Goal: Navigation & Orientation: Find specific page/section

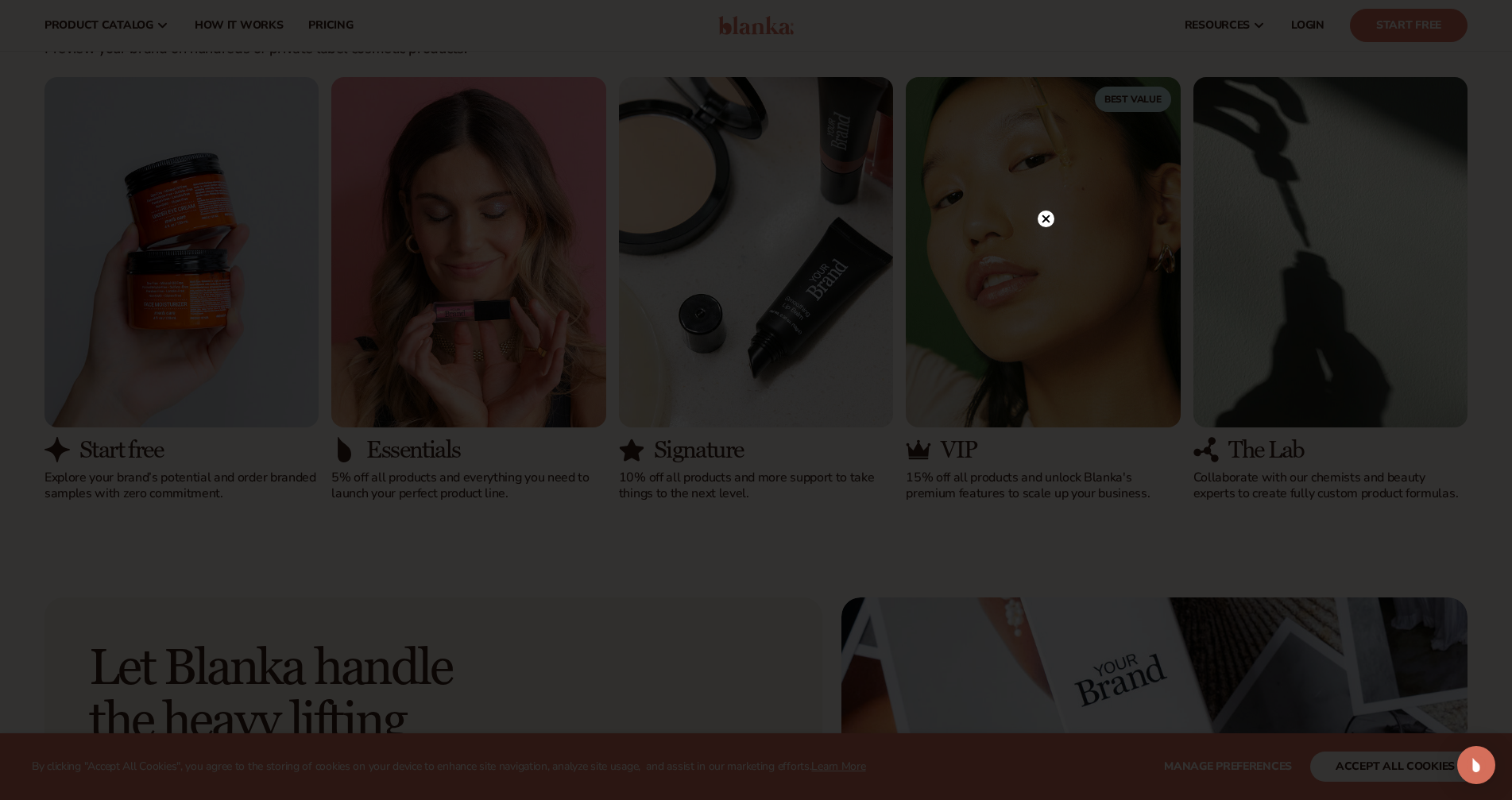
scroll to position [1191, 0]
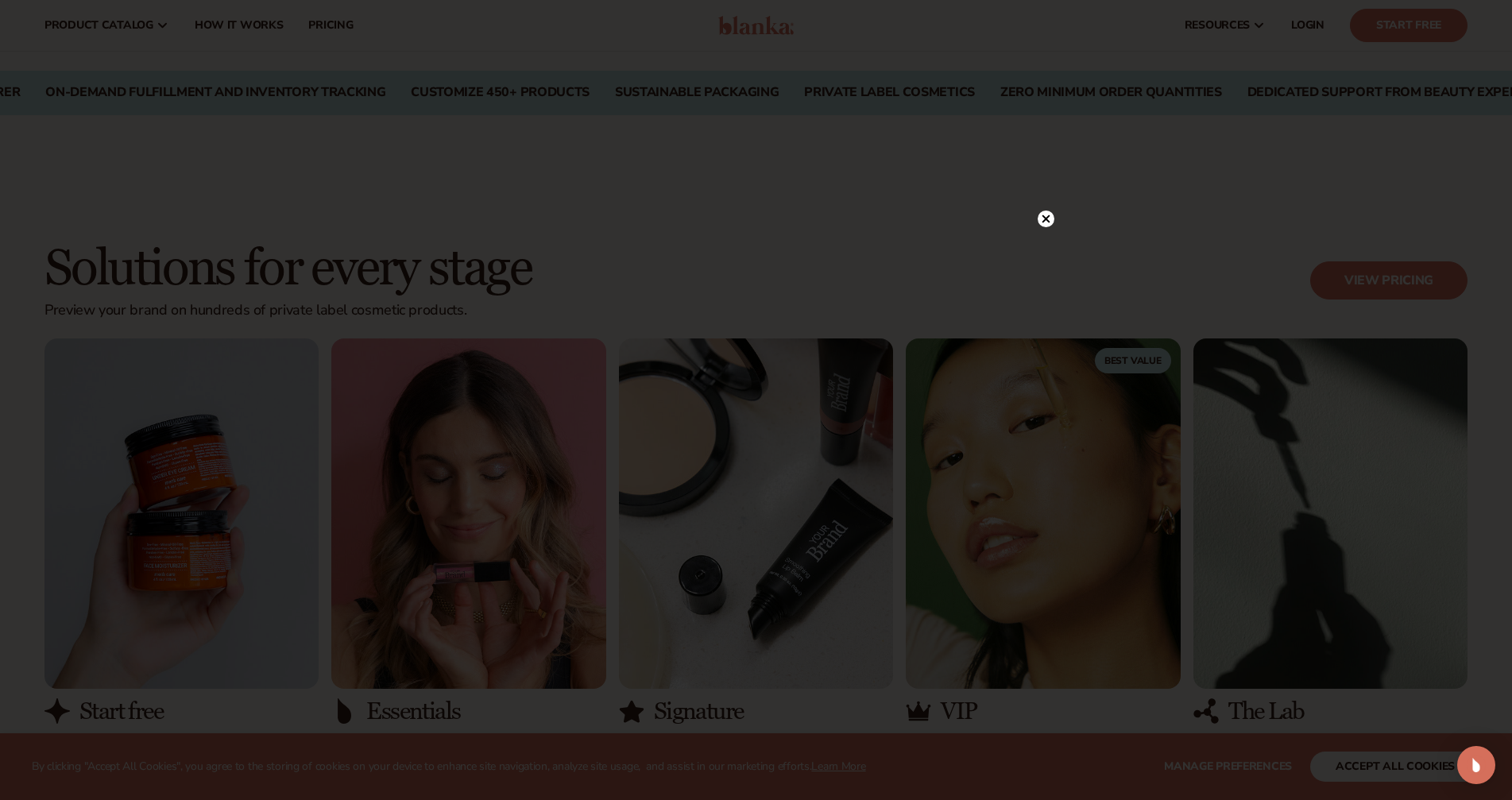
click at [1050, 223] on circle at bounding box center [1045, 219] width 17 height 17
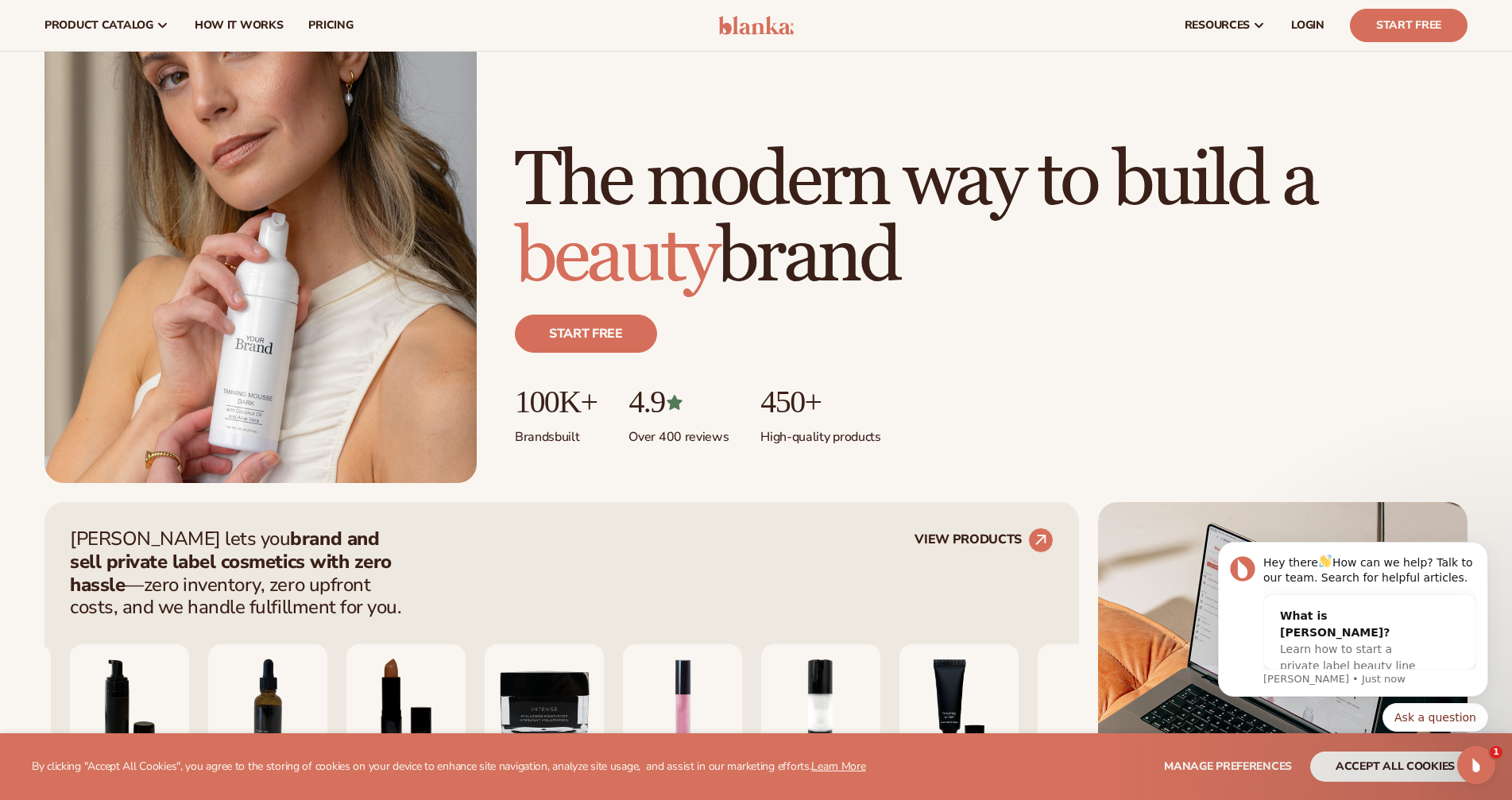
scroll to position [0, 0]
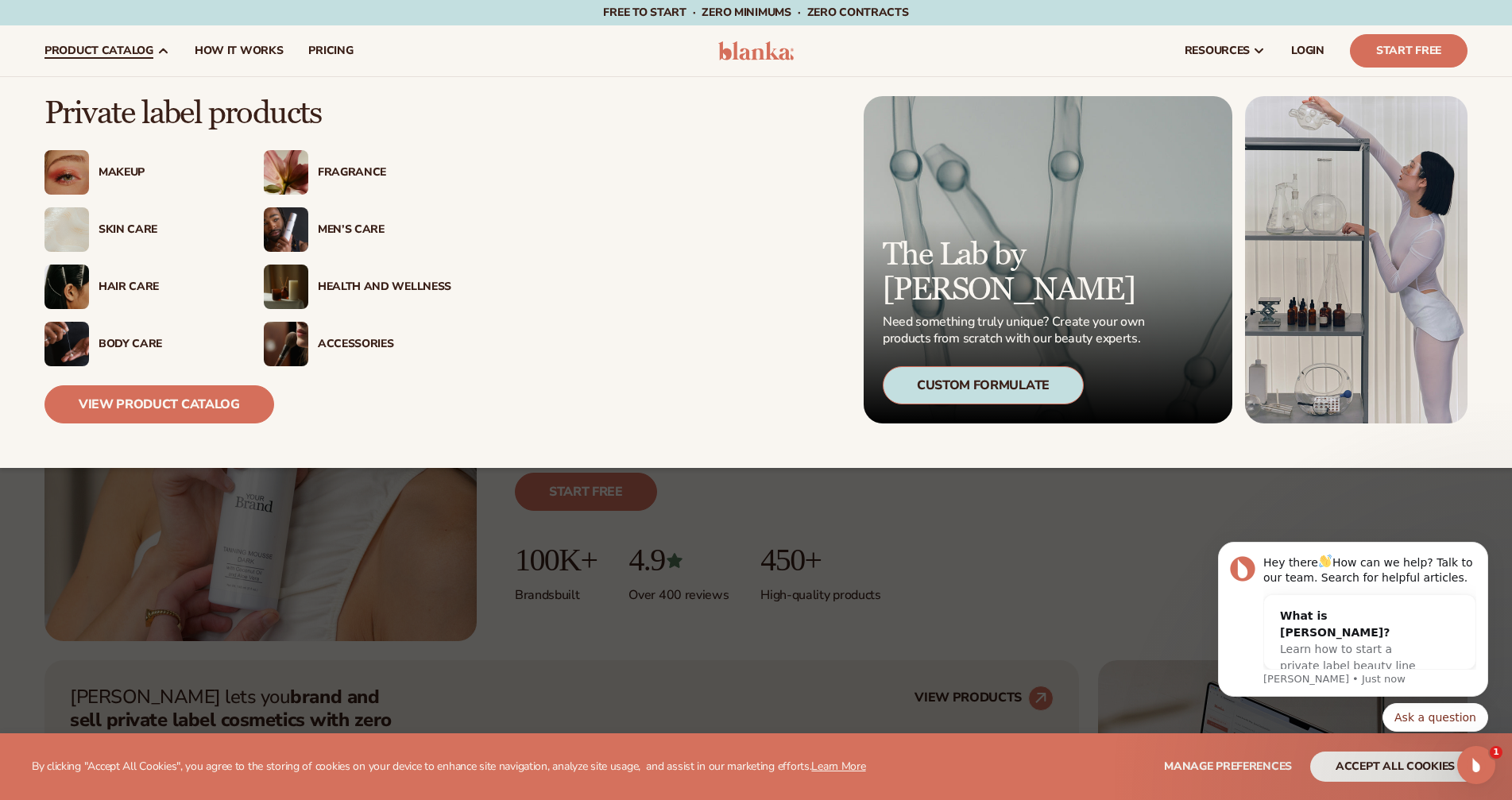
click at [160, 47] on icon at bounding box center [163, 51] width 13 height 13
click at [359, 172] on div "Fragrance" at bounding box center [385, 172] width 133 height 13
